Goal: Transaction & Acquisition: Obtain resource

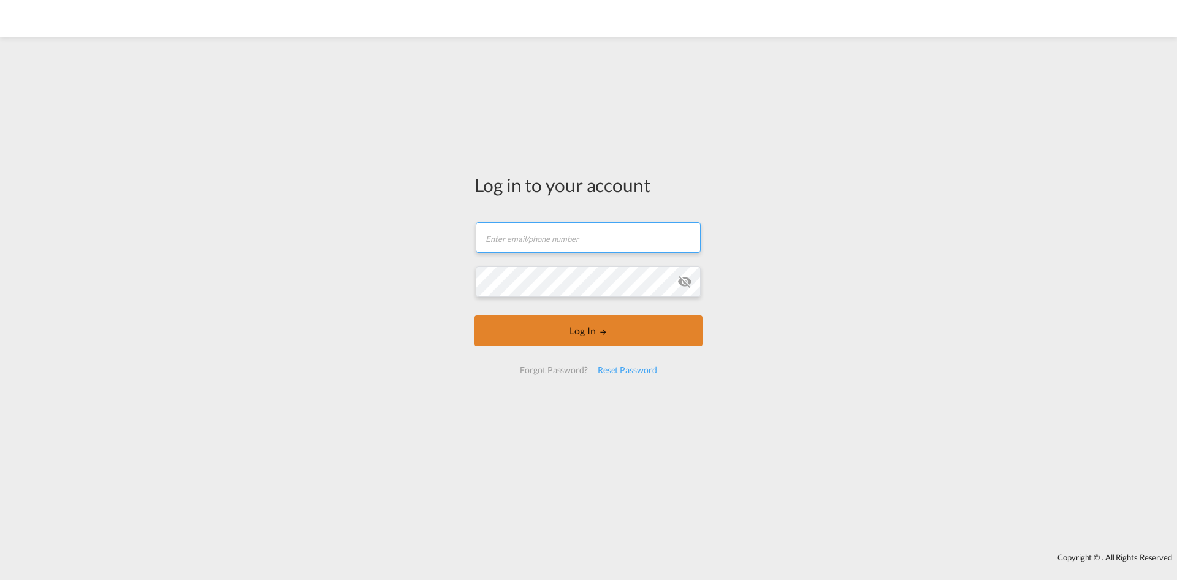
type input "[PERSON_NAME][EMAIL_ADDRESS][DOMAIN_NAME]"
click at [535, 327] on button "Log In" at bounding box center [589, 330] width 228 height 31
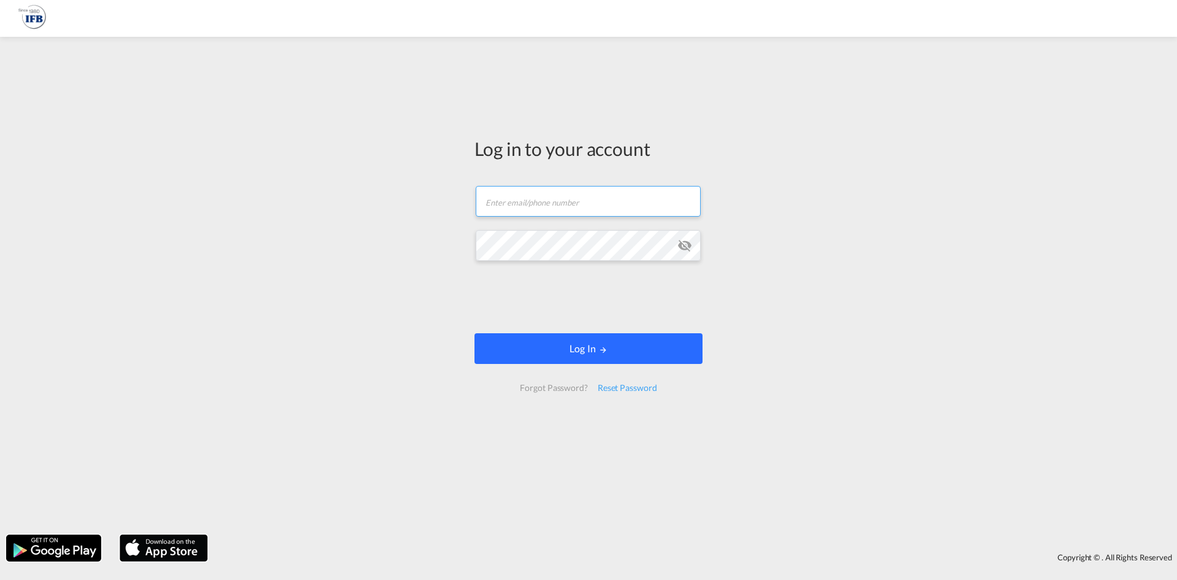
type input "[PERSON_NAME][EMAIL_ADDRESS][DOMAIN_NAME]"
click at [570, 342] on button "Log In" at bounding box center [589, 348] width 228 height 31
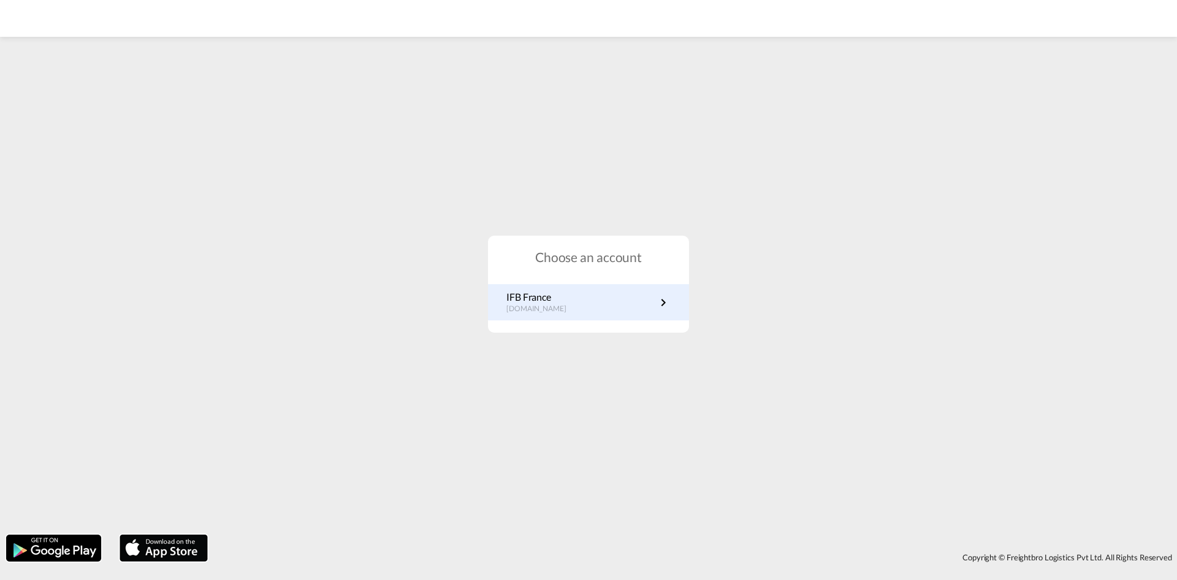
click at [492, 292] on div "IFB France [DOMAIN_NAME]" at bounding box center [588, 302] width 201 height 36
click at [524, 307] on p "[DOMAIN_NAME]" at bounding box center [543, 309] width 72 height 10
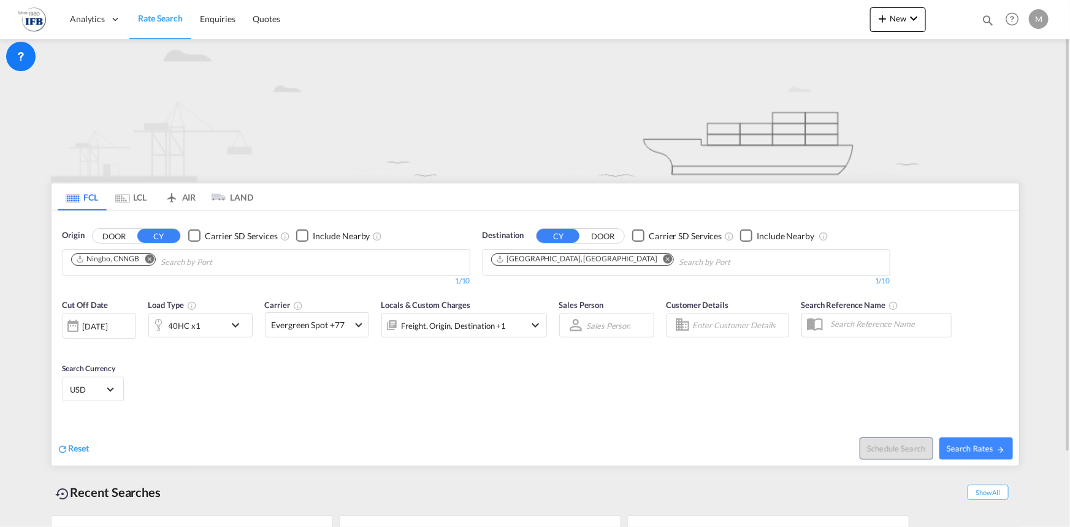
click at [350, 258] on md-chips "Ningbo, CNNGB" at bounding box center [266, 263] width 407 height 26
click at [701, 262] on md-chips-wrap "Le Havre, FRLEH" at bounding box center [644, 261] width 311 height 23
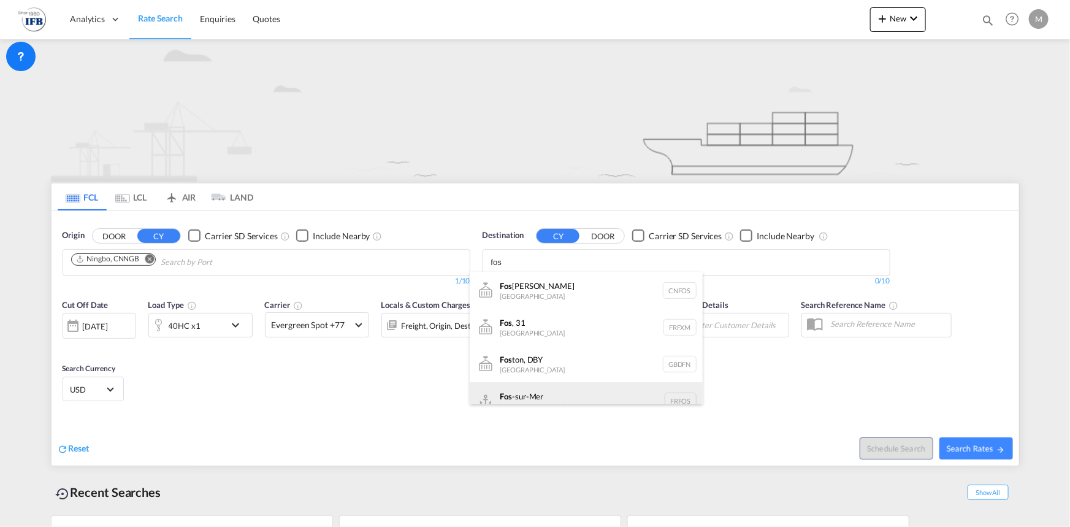
type input "fos"
click at [569, 391] on div "Fos -sur-Mer France FRFOS" at bounding box center [586, 400] width 233 height 37
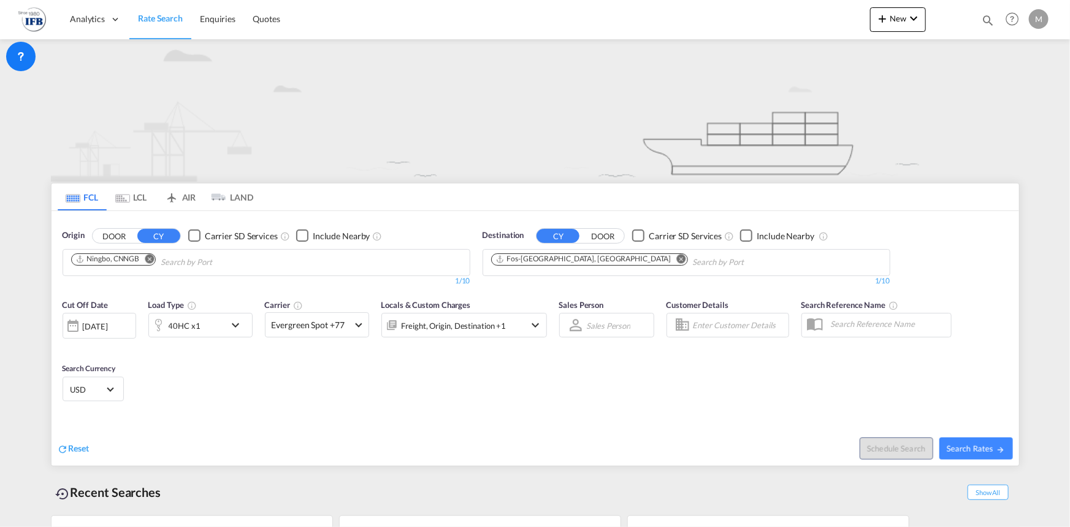
click at [990, 448] on span "Search Rates" at bounding box center [976, 448] width 59 height 10
type input "CNNGB to FRFOS / 2 Sep 2025"
